Goal: Complete application form

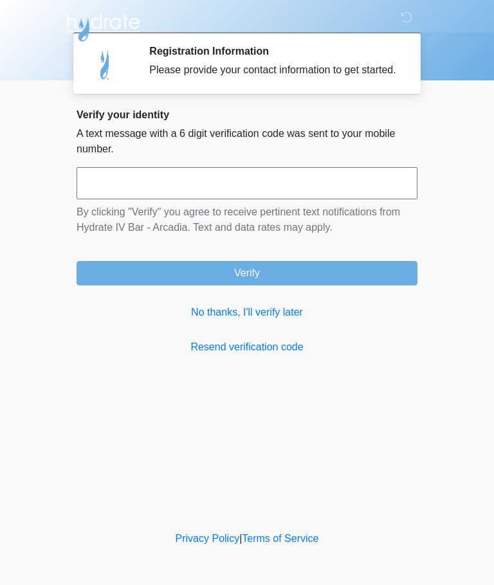
click at [202, 320] on link "No thanks, I'll verify later" at bounding box center [246, 312] width 341 height 15
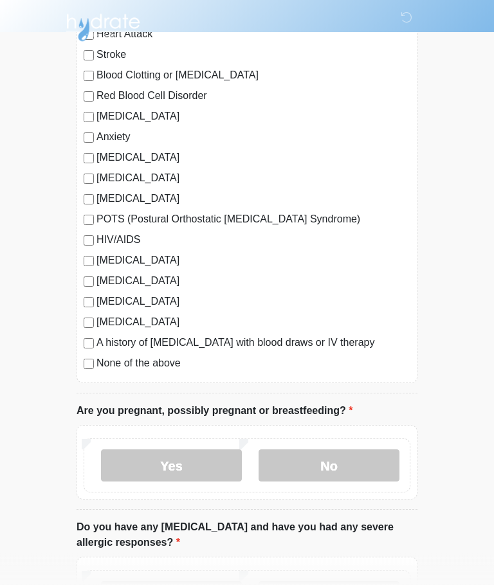
scroll to position [184, 0]
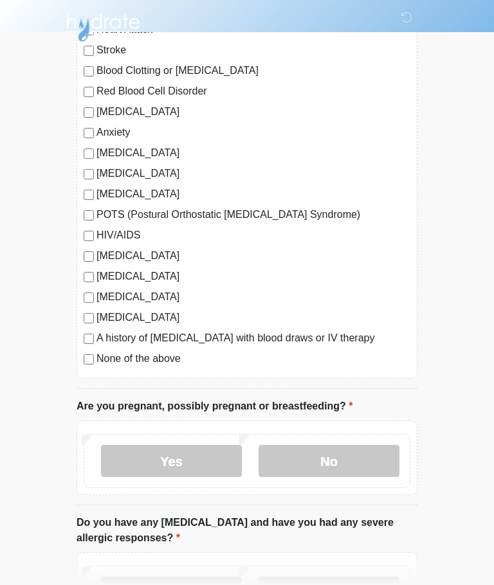
click at [386, 460] on label "No" at bounding box center [328, 461] width 141 height 32
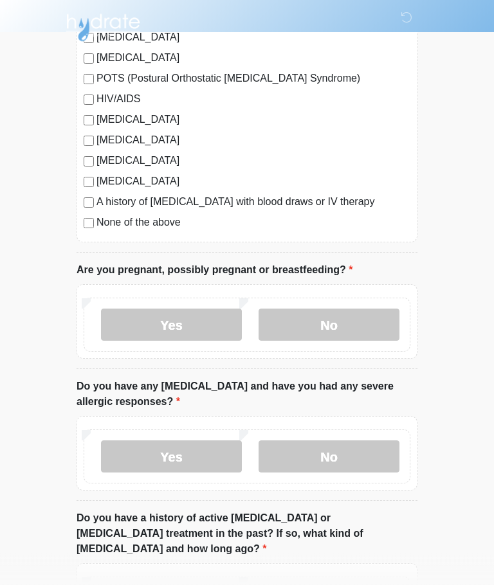
scroll to position [321, 0]
click at [397, 443] on label "No" at bounding box center [328, 456] width 141 height 32
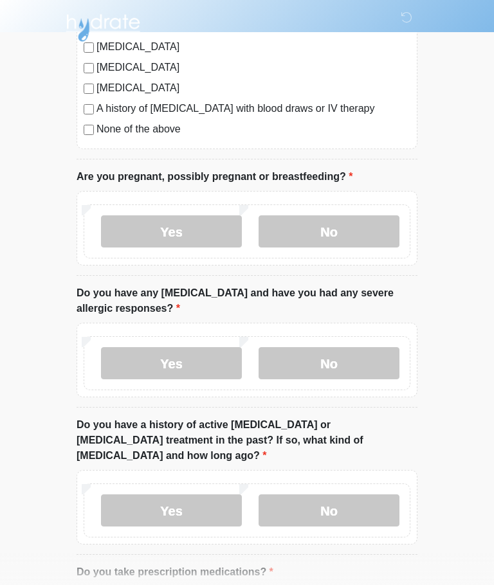
click at [385, 494] on label "No" at bounding box center [328, 510] width 141 height 32
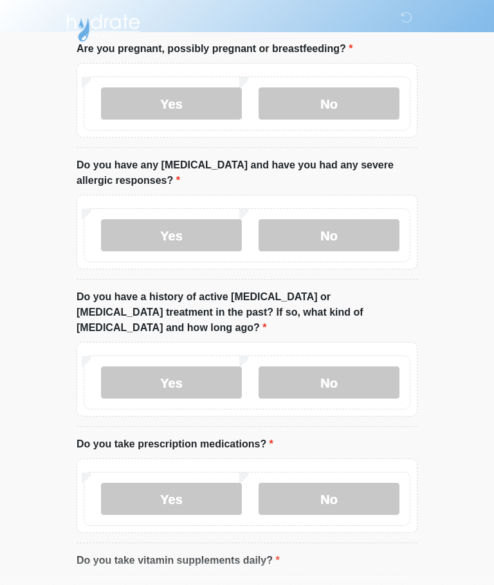
click at [392, 483] on label "No" at bounding box center [328, 499] width 141 height 32
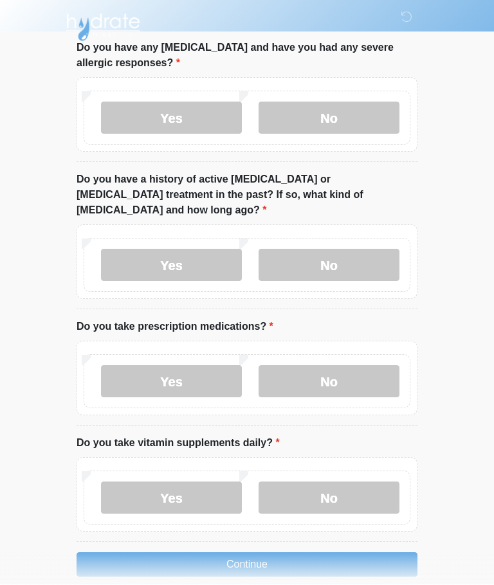
scroll to position [657, 0]
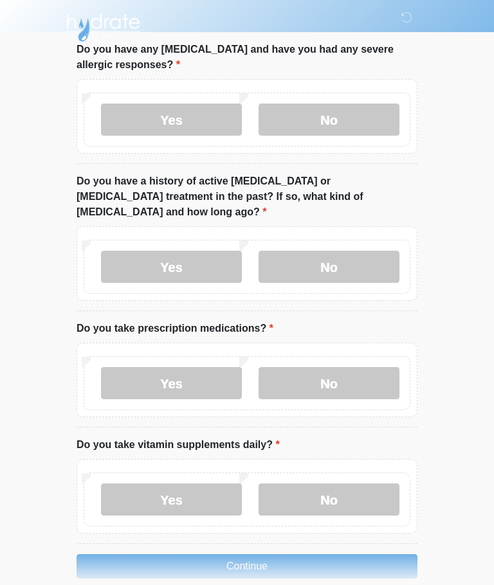
click at [106, 483] on label "Yes" at bounding box center [171, 499] width 141 height 32
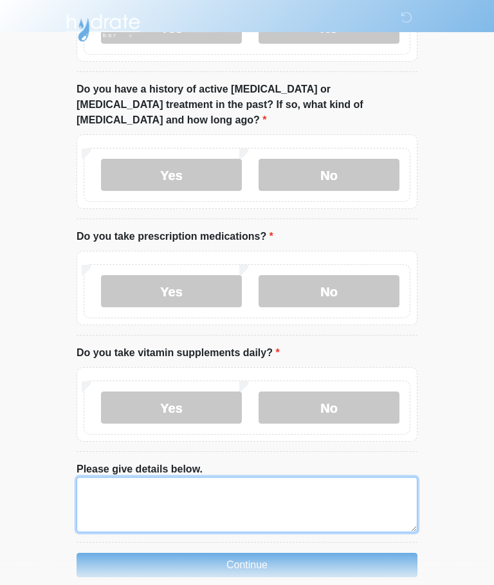
click at [368, 496] on textarea "Please give details below." at bounding box center [246, 504] width 341 height 55
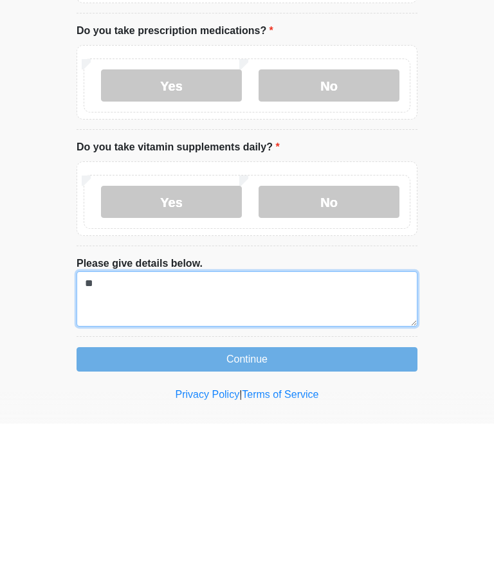
type textarea "*"
type textarea "*********"
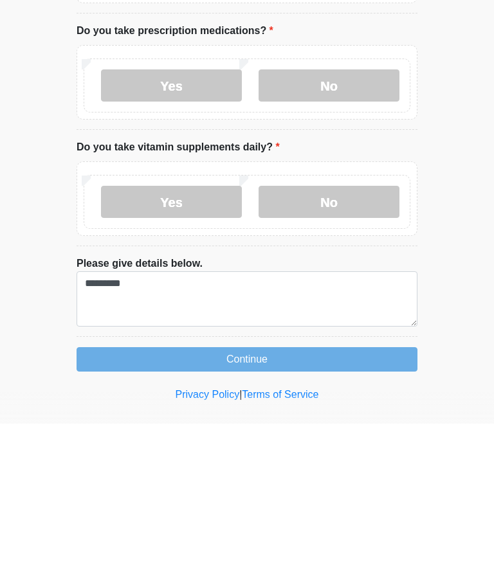
click at [93, 508] on button "Continue" at bounding box center [246, 520] width 341 height 24
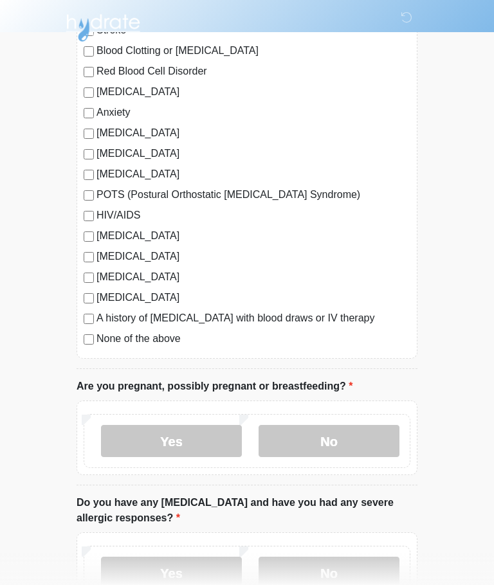
scroll to position [0, 0]
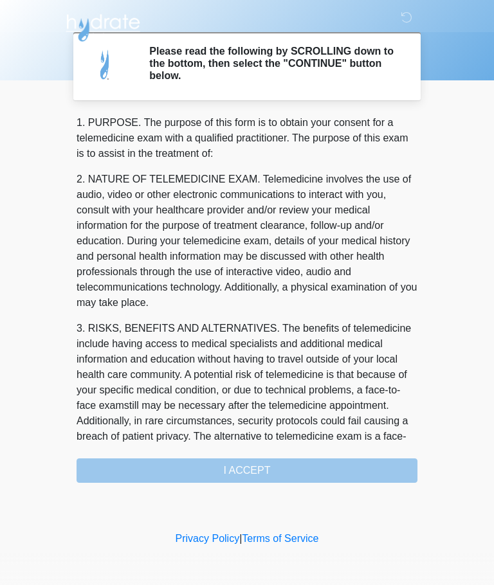
click at [369, 473] on div "1. PURPOSE. The purpose of this form is to obtain your consent for a telemedici…" at bounding box center [246, 299] width 341 height 368
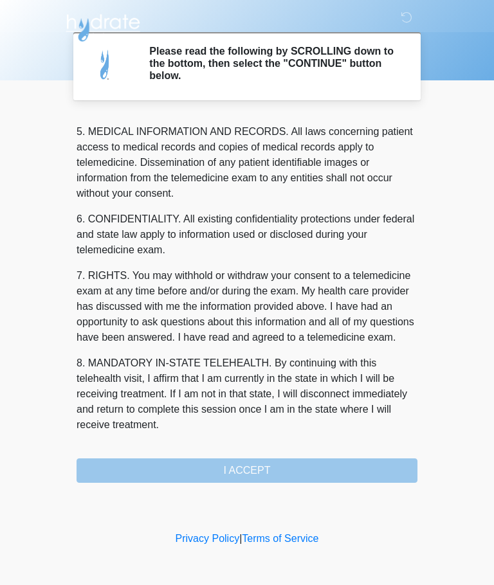
scroll to position [418, 0]
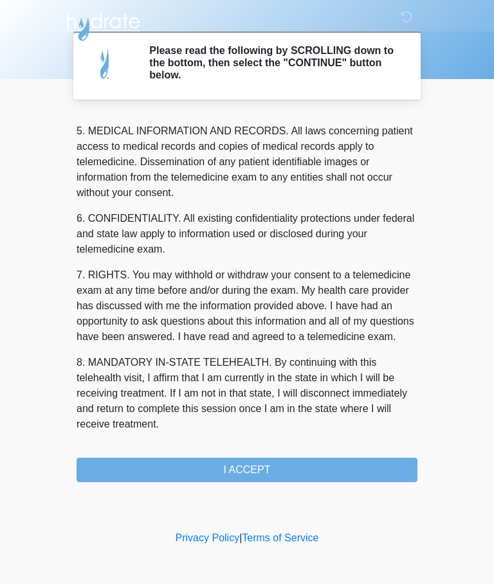
click at [360, 472] on button "I ACCEPT" at bounding box center [246, 470] width 341 height 24
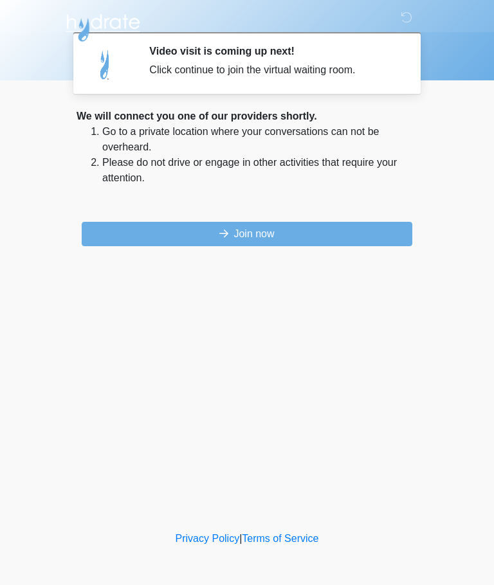
click at [145, 235] on button "Join now" at bounding box center [247, 234] width 330 height 24
